Goal: Task Accomplishment & Management: Manage account settings

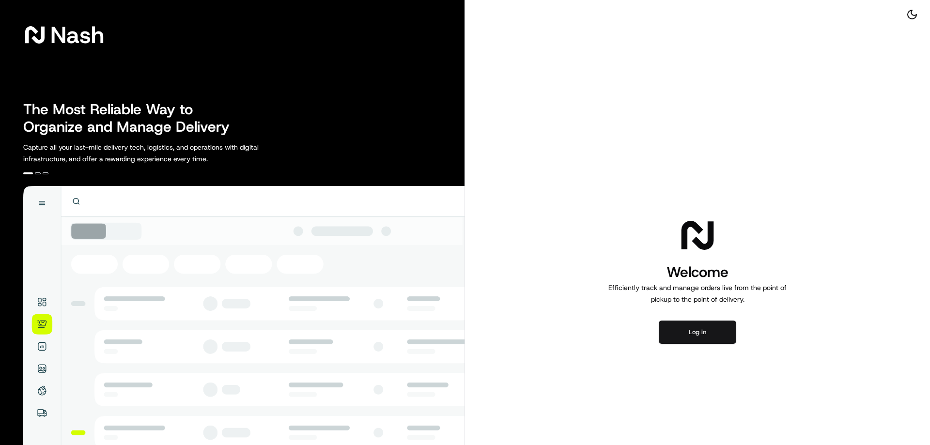
click at [684, 329] on button "Log in" at bounding box center [697, 332] width 77 height 23
